Goal: Navigation & Orientation: Find specific page/section

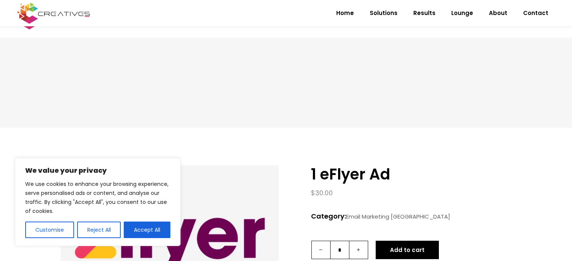
scroll to position [75, 0]
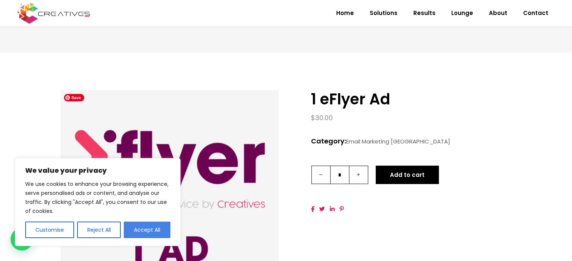
click at [136, 229] on button "Accept All" at bounding box center [147, 230] width 47 height 17
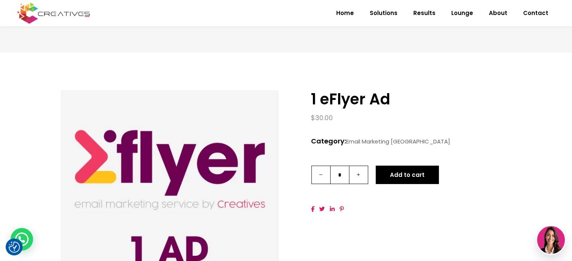
scroll to position [0, 0]
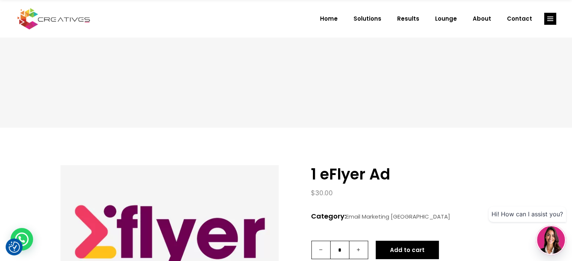
click at [64, 20] on img at bounding box center [54, 18] width 76 height 23
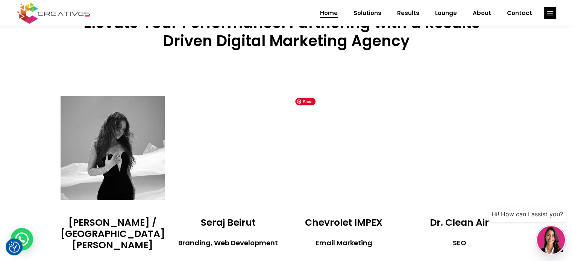
scroll to position [1279, 0]
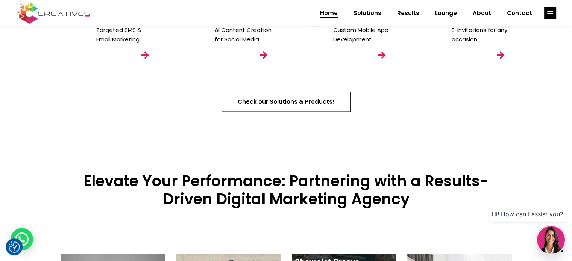
click at [309, 95] on link "Check our Solutions & Products!" at bounding box center [286, 102] width 129 height 20
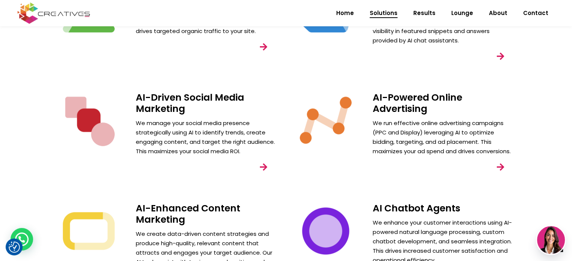
scroll to position [301, 0]
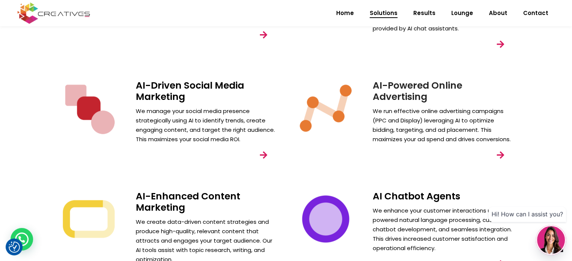
click at [402, 85] on link "AI-Powered Online Advertising" at bounding box center [418, 91] width 90 height 24
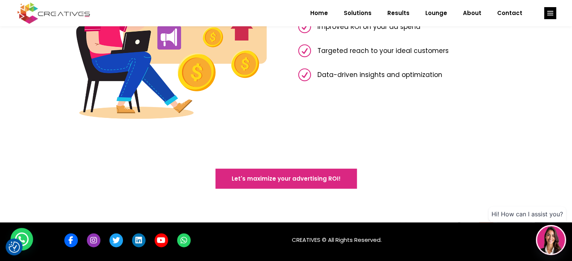
scroll to position [848, 0]
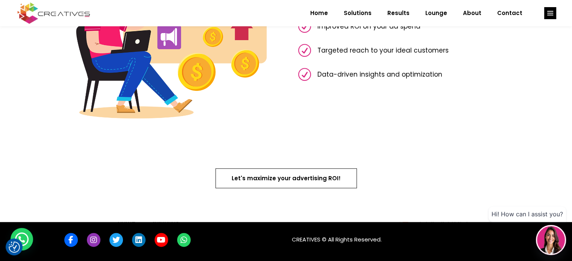
click at [281, 175] on span "Let's maximize your advertising ROI!" at bounding box center [286, 179] width 109 height 8
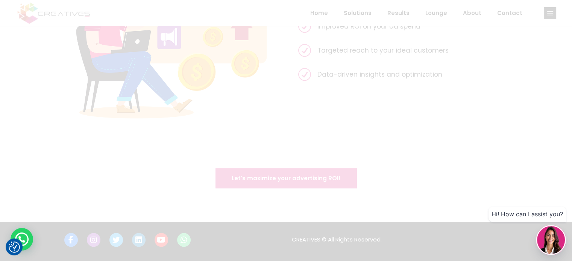
scroll to position [0, 0]
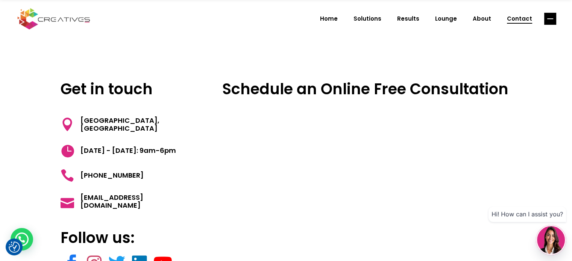
click at [546, 17] on rect "link" at bounding box center [550, 19] width 12 height 12
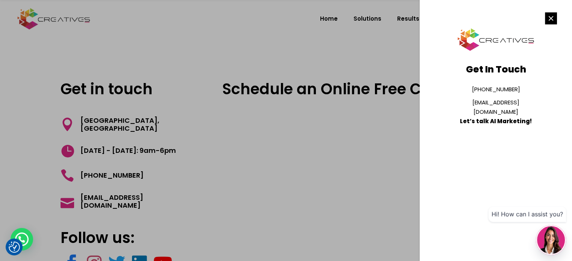
click at [373, 53] on div at bounding box center [286, 130] width 572 height 261
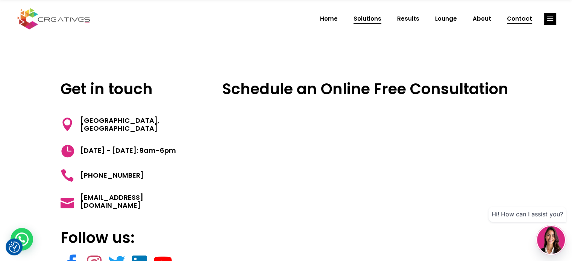
click at [370, 22] on span "Solutions" at bounding box center [368, 19] width 28 height 20
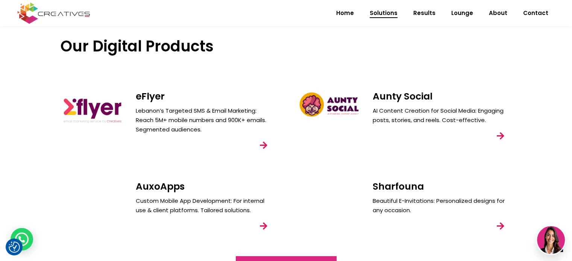
scroll to position [677, 0]
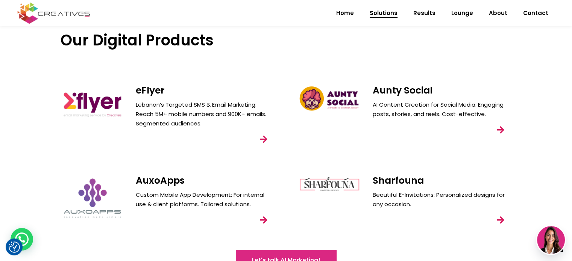
click at [94, 103] on img at bounding box center [93, 103] width 64 height 37
